Goal: Task Accomplishment & Management: Manage account settings

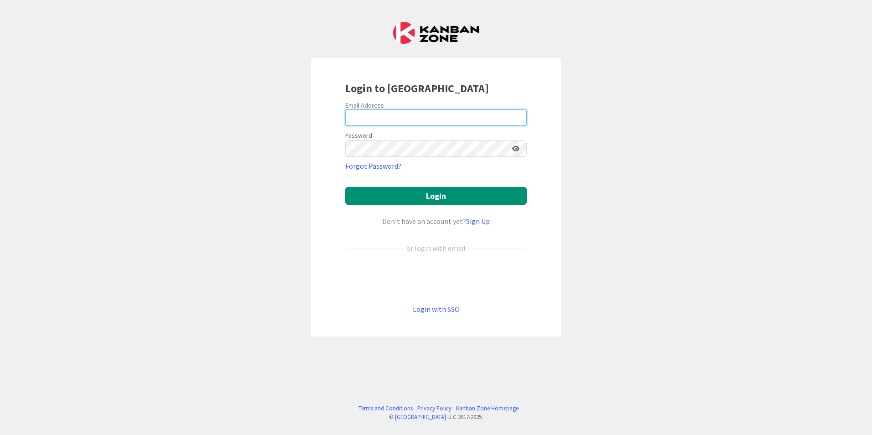
click at [367, 118] on input "email" at bounding box center [436, 118] width 182 height 16
click at [358, 117] on input "email" at bounding box center [436, 118] width 182 height 16
type input "[EMAIL_ADDRESS][PERSON_NAME][DOMAIN_NAME]"
click at [345, 187] on button "Login" at bounding box center [436, 196] width 182 height 18
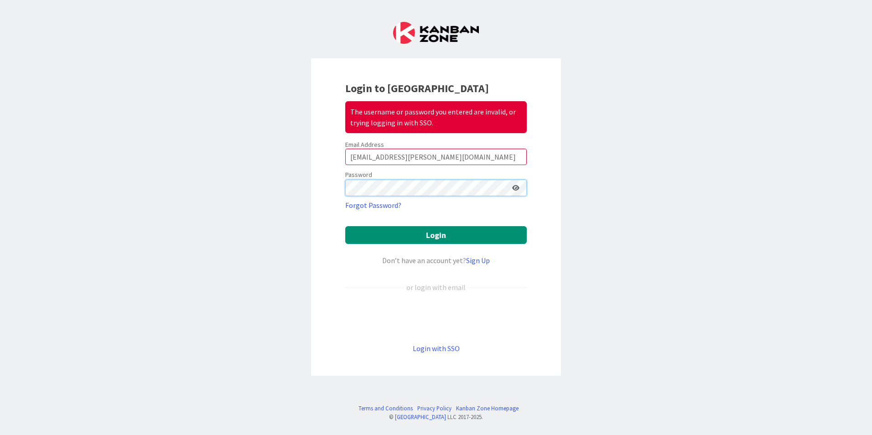
click at [305, 188] on div "Login to Kanban Zone The username or password you entered are invalid, or tryin…" at bounding box center [436, 217] width 872 height 435
click at [305, 179] on div "Login to Kanban Zone The username or password you entered are invalid, or tryin…" at bounding box center [436, 217] width 872 height 435
click at [273, 183] on div "Login to Kanban Zone The username or password you entered are invalid, or tryin…" at bounding box center [436, 217] width 872 height 435
click at [345, 226] on button "Login" at bounding box center [436, 235] width 182 height 18
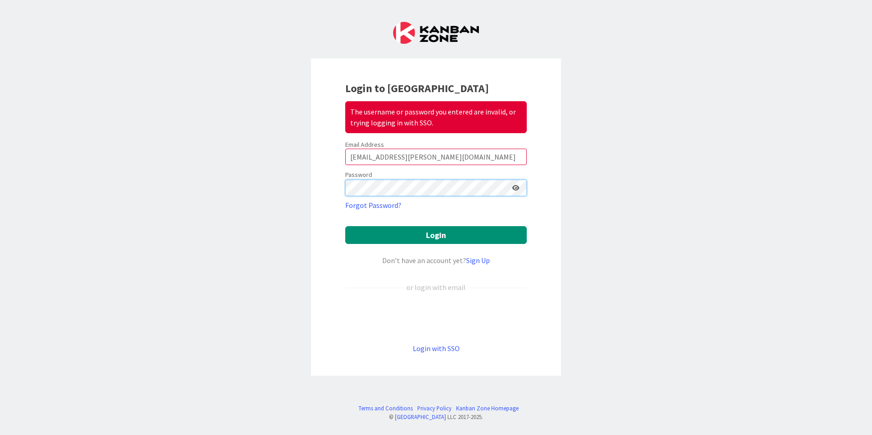
click at [326, 187] on div "Login to Kanban Zone The username or password you entered are invalid, or tryin…" at bounding box center [436, 217] width 250 height 318
click at [345, 226] on button "Login" at bounding box center [436, 235] width 182 height 18
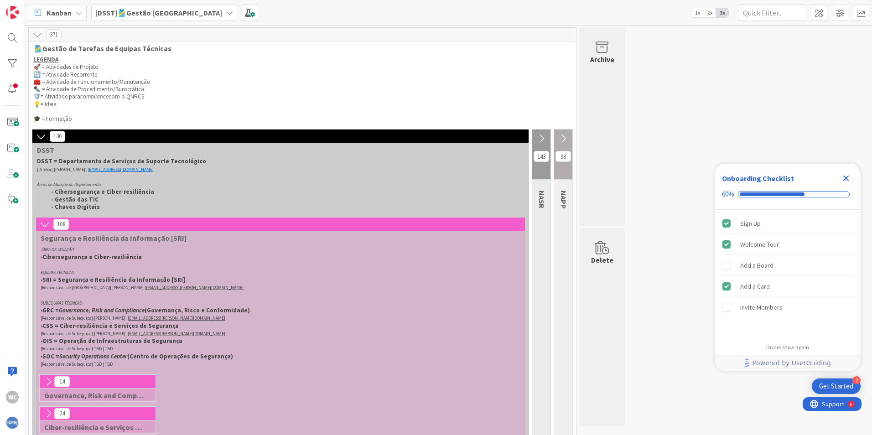
click at [847, 178] on icon "Close Checklist" at bounding box center [847, 179] width 6 height 6
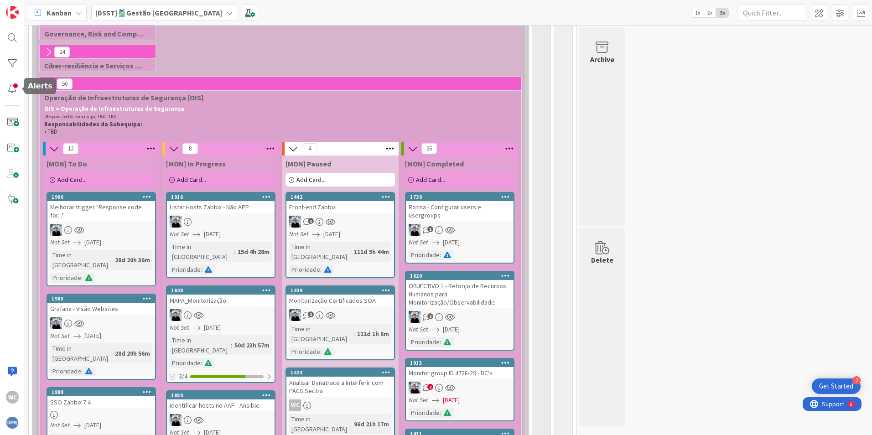
scroll to position [365, 0]
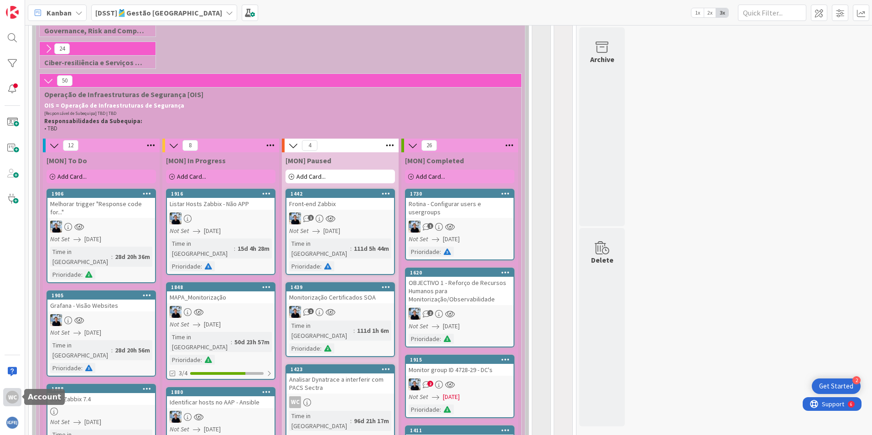
click at [13, 401] on div "WC" at bounding box center [12, 397] width 13 height 13
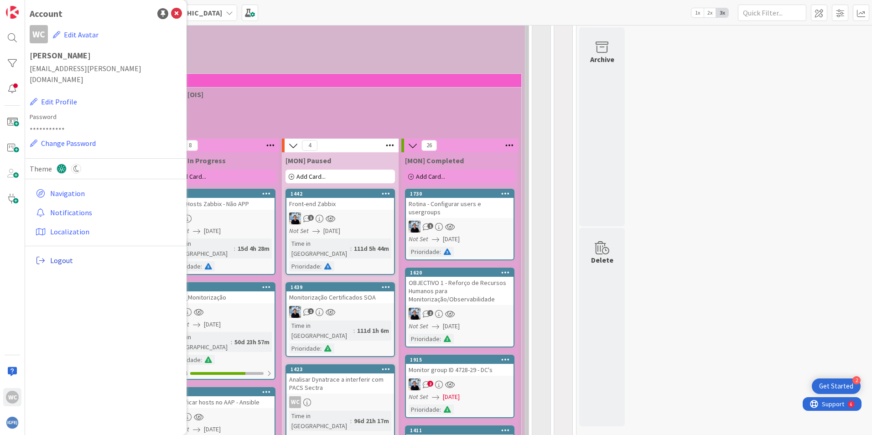
click at [65, 255] on span "Logout" at bounding box center [114, 260] width 128 height 11
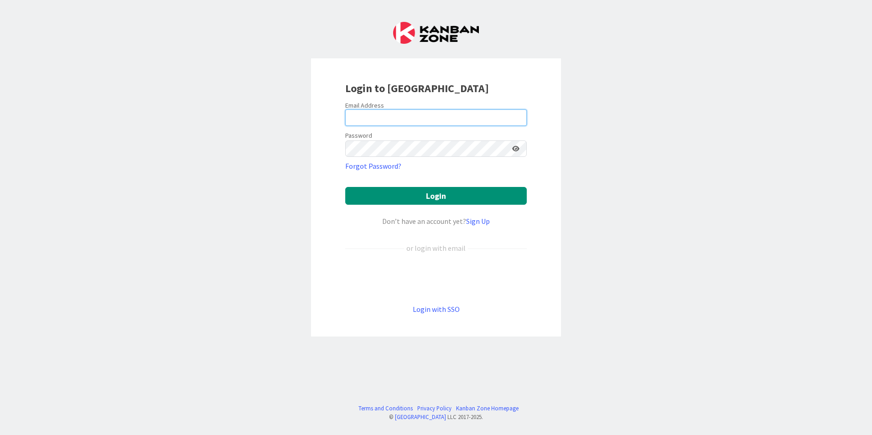
click at [360, 116] on input "email" at bounding box center [436, 118] width 182 height 16
type input "[EMAIL_ADDRESS][PERSON_NAME][DOMAIN_NAME]"
click at [345, 187] on button "Login" at bounding box center [436, 196] width 182 height 18
